Goal: Task Accomplishment & Management: Complete application form

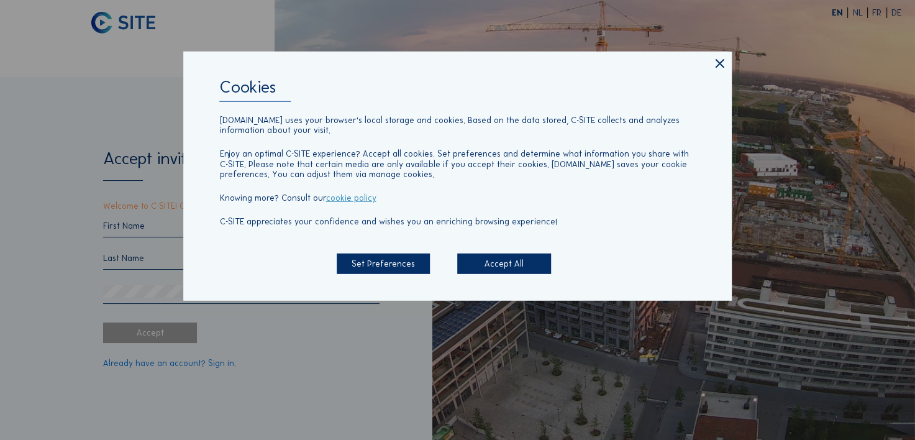
click at [504, 265] on div "Accept All" at bounding box center [503, 263] width 93 height 20
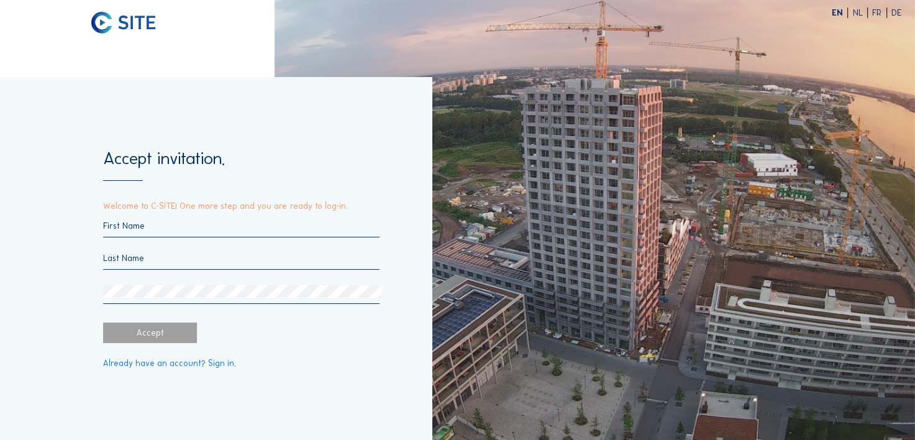
click at [127, 226] on input "text" at bounding box center [241, 225] width 276 height 11
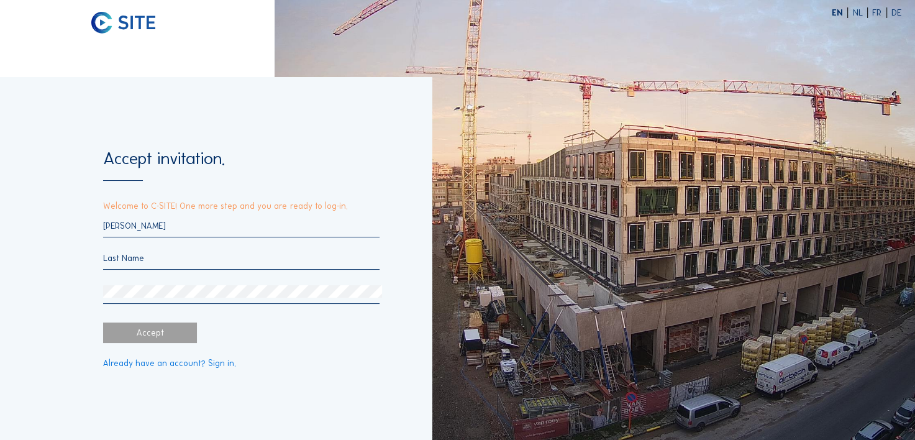
type input "[PERSON_NAME]"
click at [115, 251] on div "[PERSON_NAME]" at bounding box center [241, 261] width 276 height 83
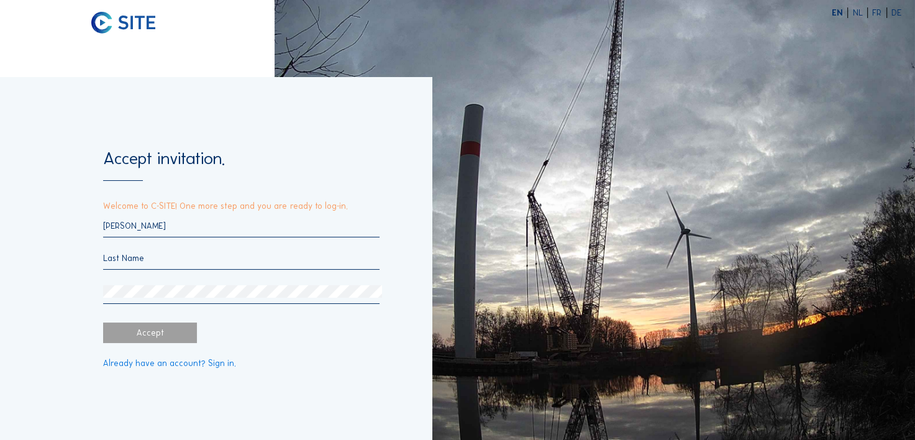
click at [127, 258] on input "text" at bounding box center [241, 258] width 276 height 11
click at [111, 257] on input "[PERSON_NAME]" at bounding box center [241, 258] width 276 height 11
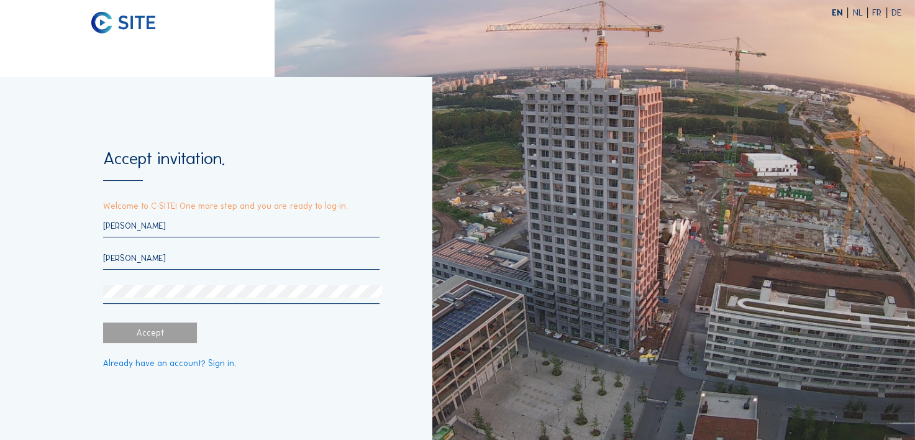
type input "[PERSON_NAME]"
click at [107, 227] on input "[PERSON_NAME]" at bounding box center [241, 225] width 276 height 11
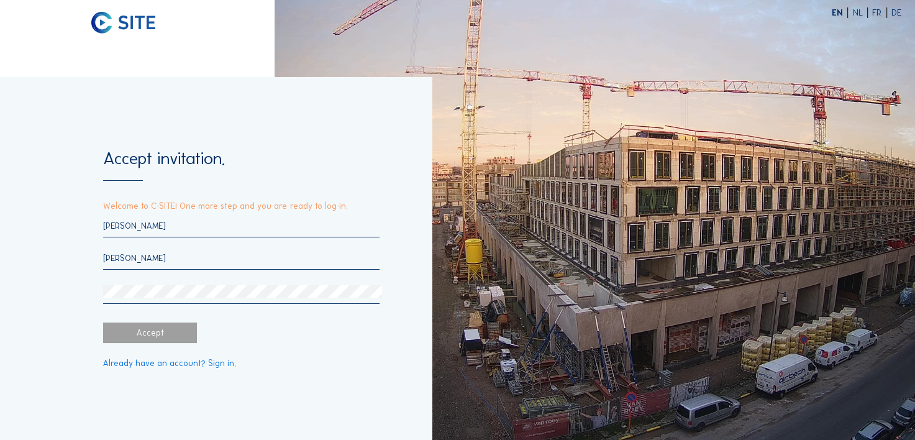
type input "[PERSON_NAME]"
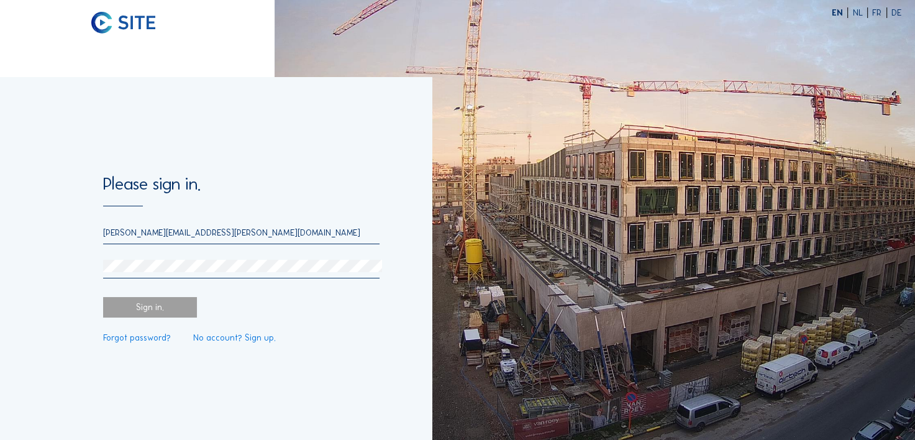
click at [154, 306] on div "Sign in." at bounding box center [149, 307] width 93 height 20
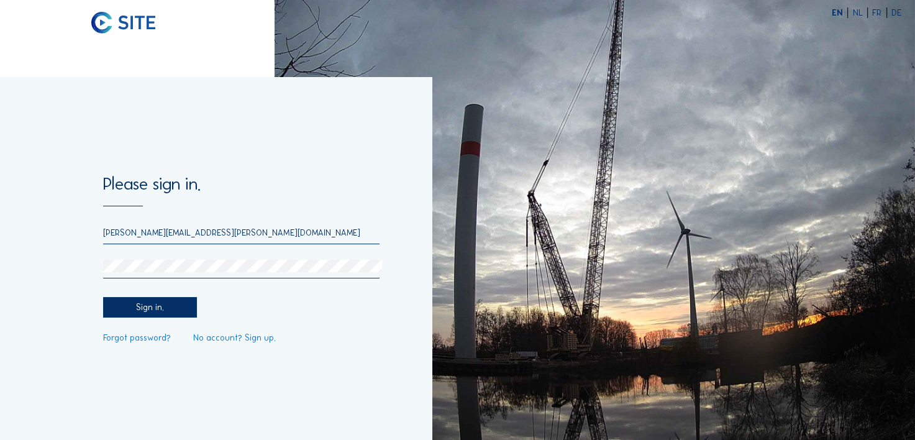
click at [165, 308] on div "Sign in." at bounding box center [149, 307] width 93 height 20
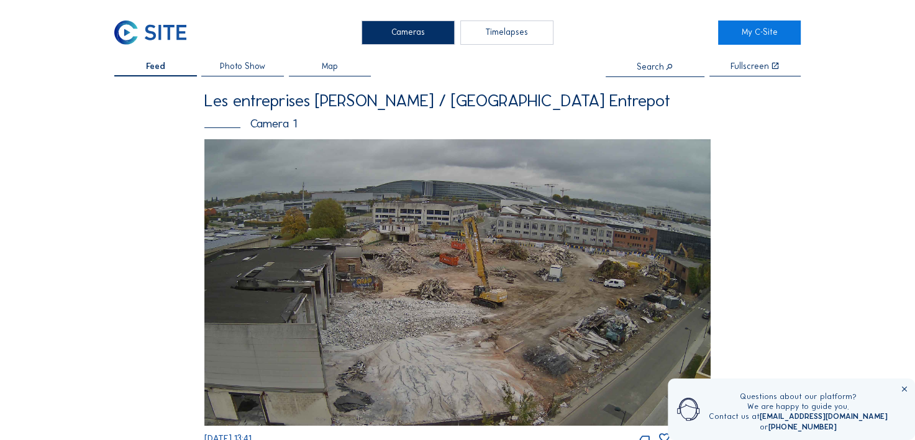
click at [902, 388] on icon at bounding box center [903, 389] width 9 height 9
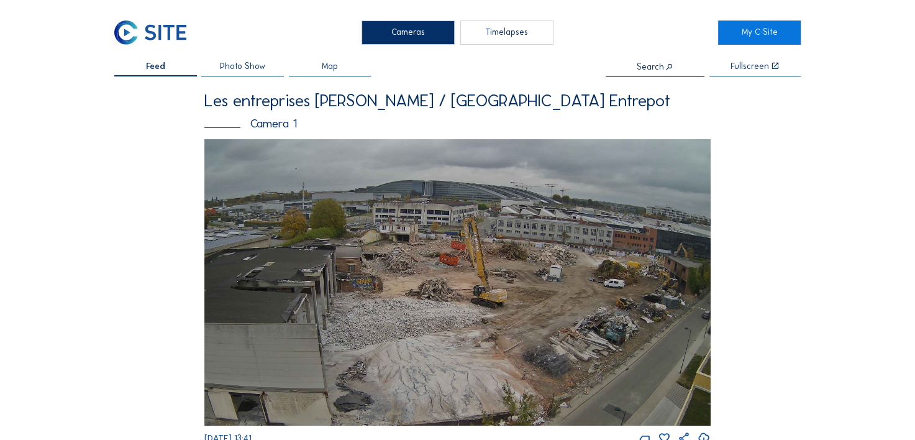
click at [248, 71] on span "Photo Show" at bounding box center [242, 66] width 45 height 9
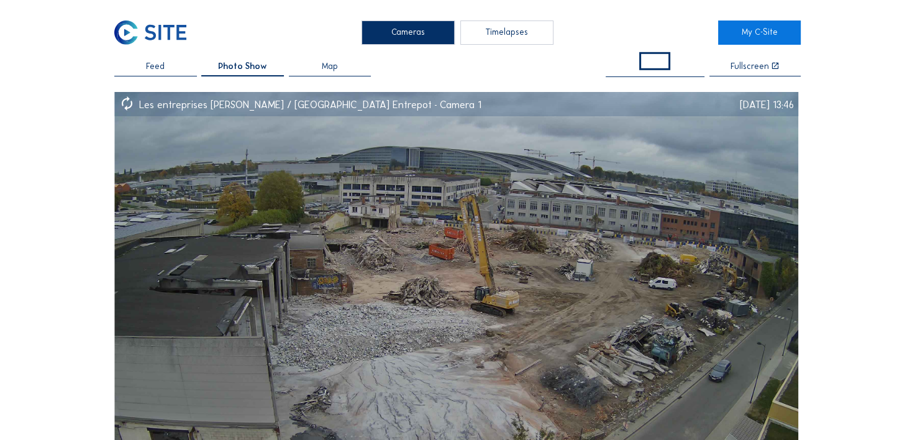
click at [147, 70] on div "Feed" at bounding box center [155, 69] width 83 height 14
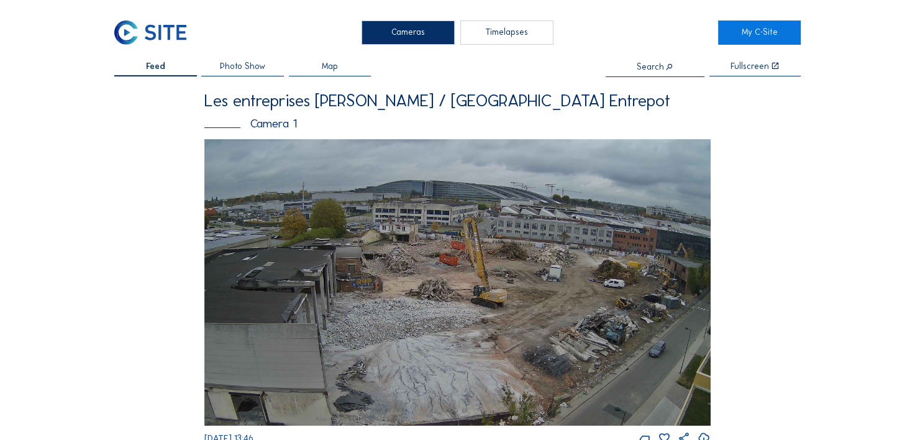
click at [512, 32] on div "Timelapses" at bounding box center [506, 32] width 93 height 24
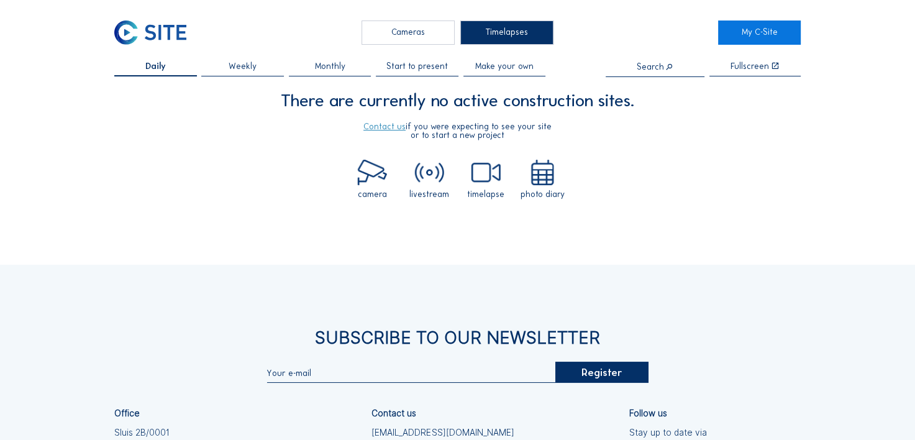
click at [398, 30] on div "Cameras" at bounding box center [407, 32] width 93 height 24
